Goal: Navigation & Orientation: Find specific page/section

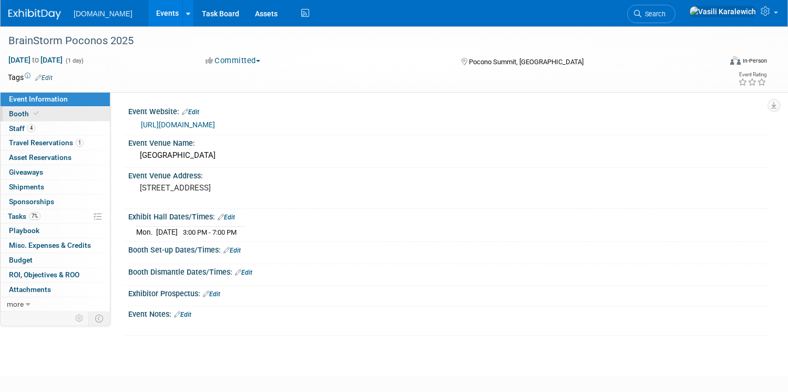
click at [25, 112] on span "Booth" at bounding box center [25, 113] width 32 height 8
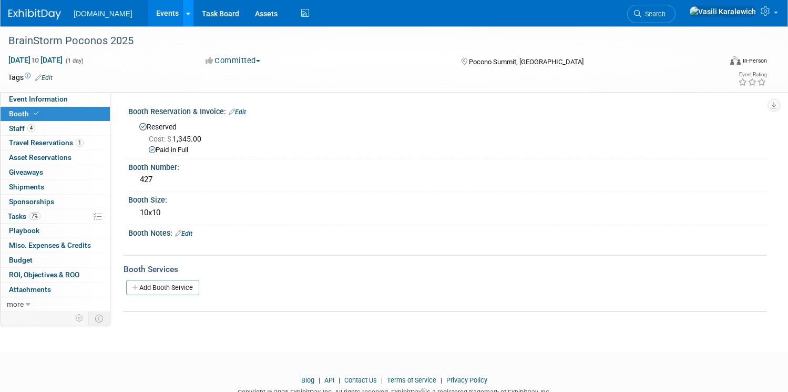
click at [186, 15] on icon at bounding box center [188, 14] width 4 height 7
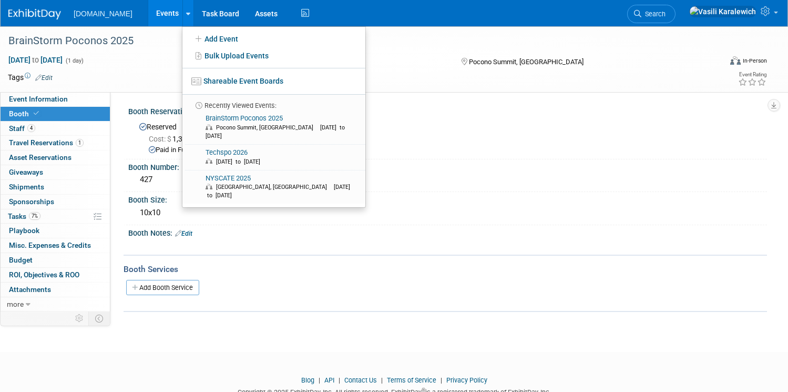
click at [165, 13] on link "Events" at bounding box center [167, 13] width 38 height 26
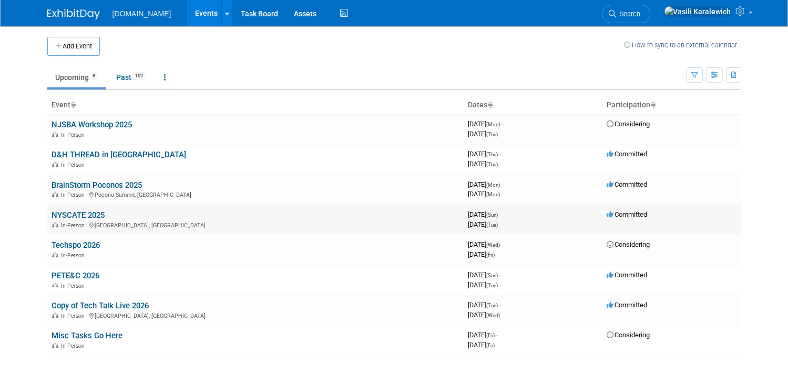
click at [87, 218] on link "NYSCATE 2025" at bounding box center [78, 214] width 53 height 9
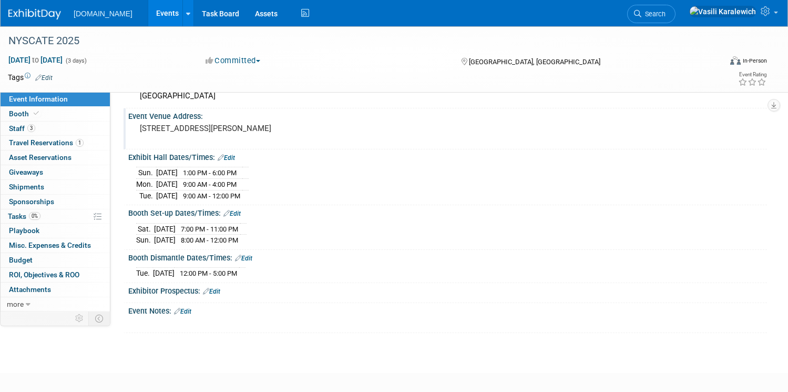
scroll to position [60, 0]
click at [66, 115] on link "Booth" at bounding box center [55, 114] width 109 height 14
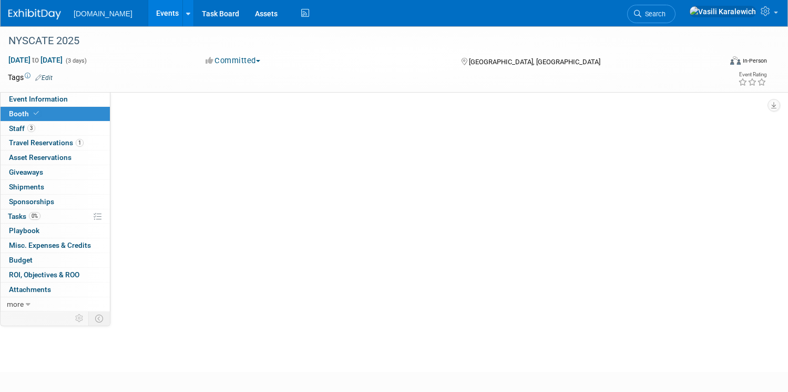
scroll to position [0, 0]
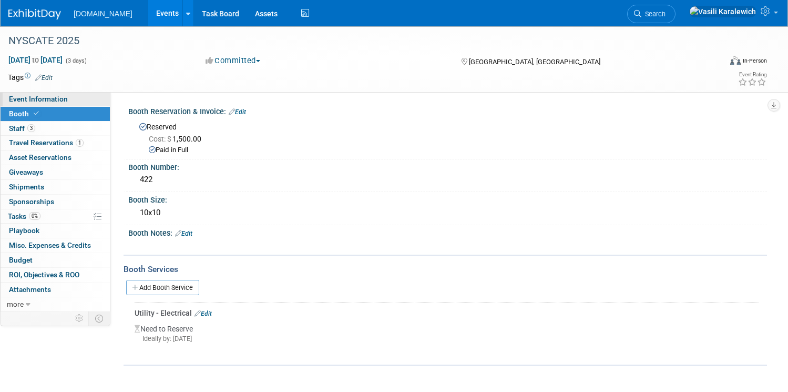
click at [68, 95] on link "Event Information" at bounding box center [55, 99] width 109 height 14
